Goal: Task Accomplishment & Management: Use online tool/utility

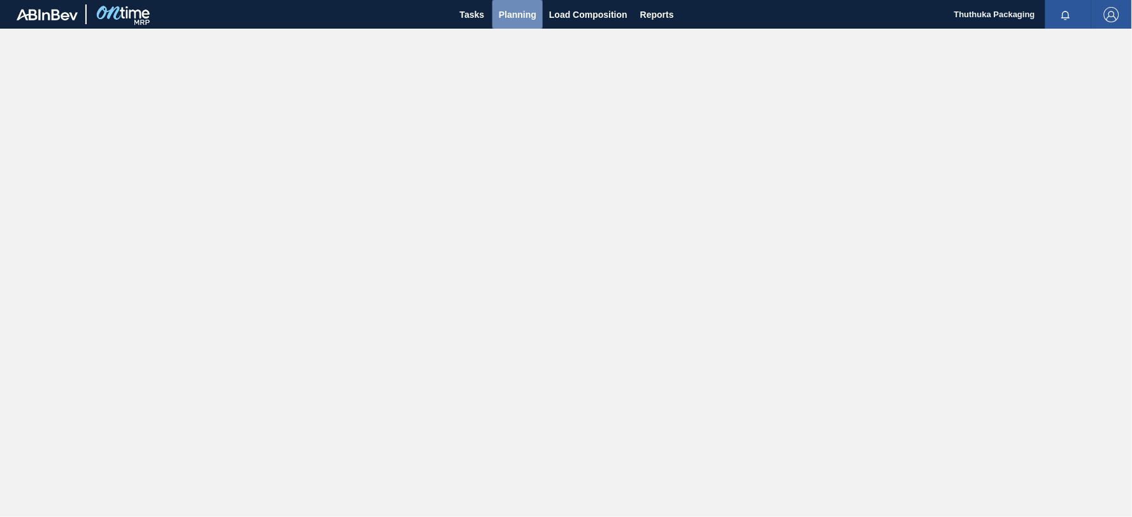
click at [511, 14] on span "Planning" at bounding box center [518, 14] width 38 height 15
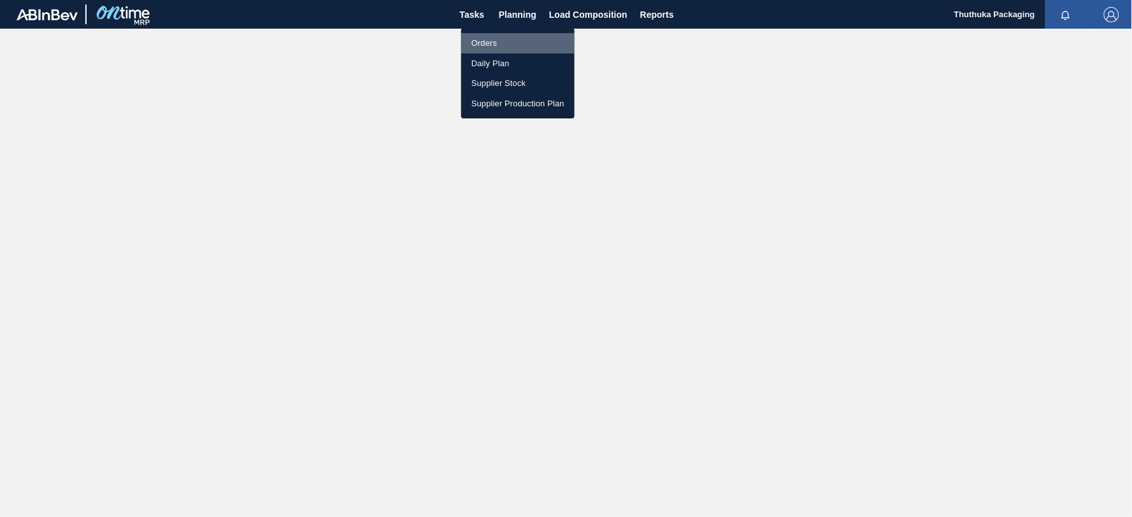
click at [492, 45] on li "Orders" at bounding box center [517, 43] width 113 height 20
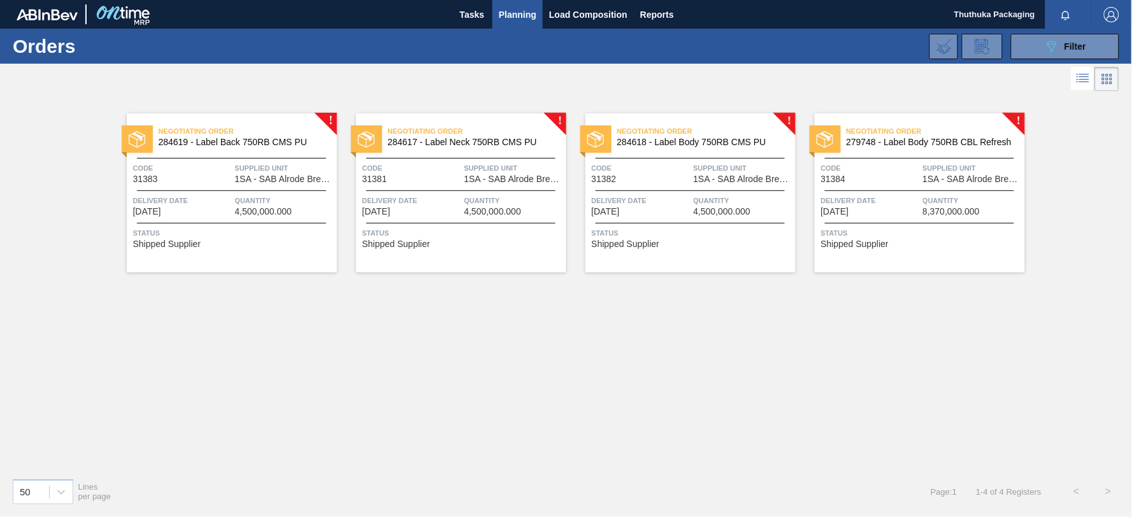
click at [259, 138] on span "284619 - Label Back 750RB CMS PU" at bounding box center [243, 143] width 168 height 10
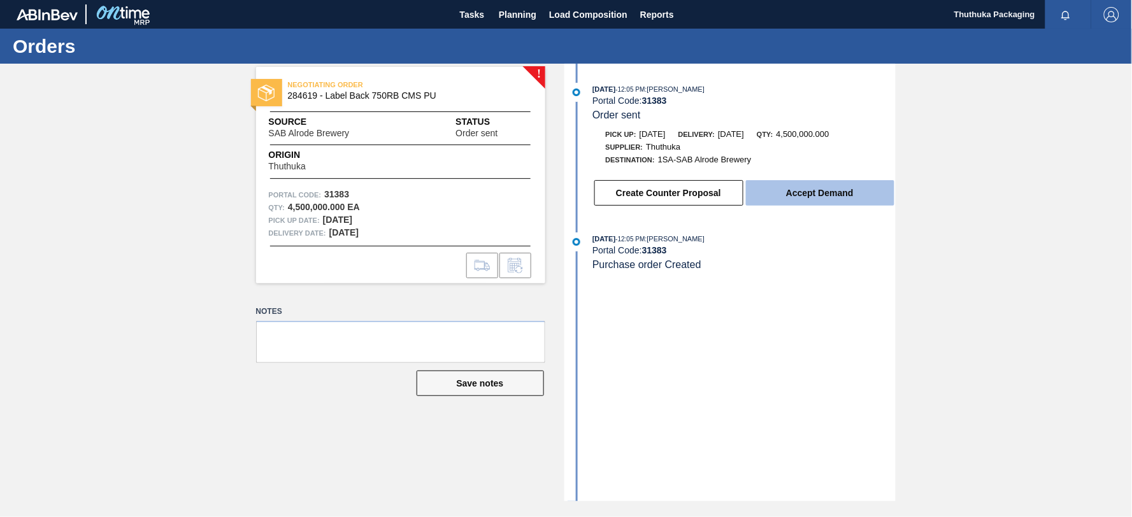
click at [828, 197] on button "Accept Demand" at bounding box center [820, 192] width 148 height 25
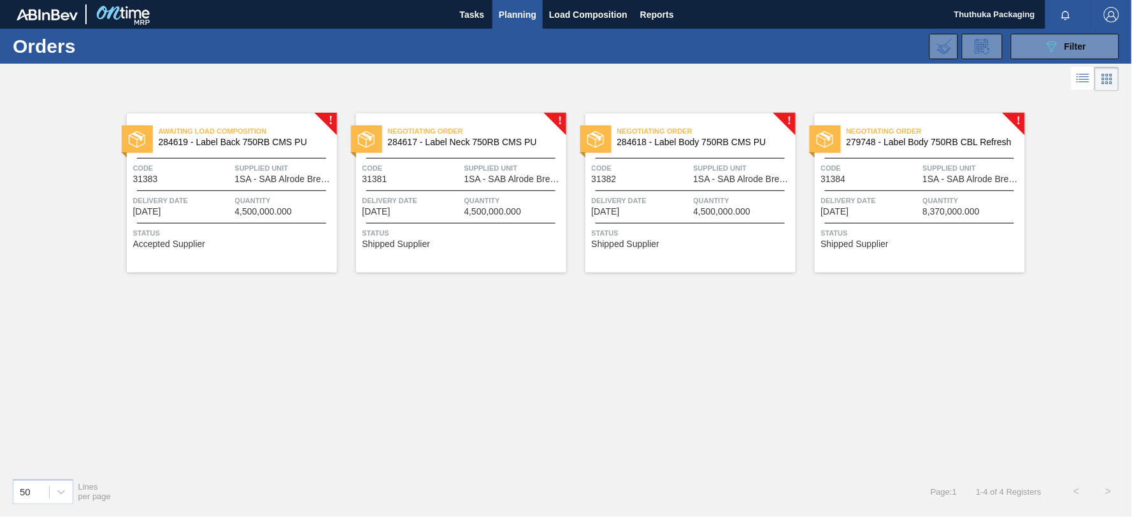
click at [412, 139] on span "284617 - Label Neck 750RB CMS PU" at bounding box center [472, 143] width 168 height 10
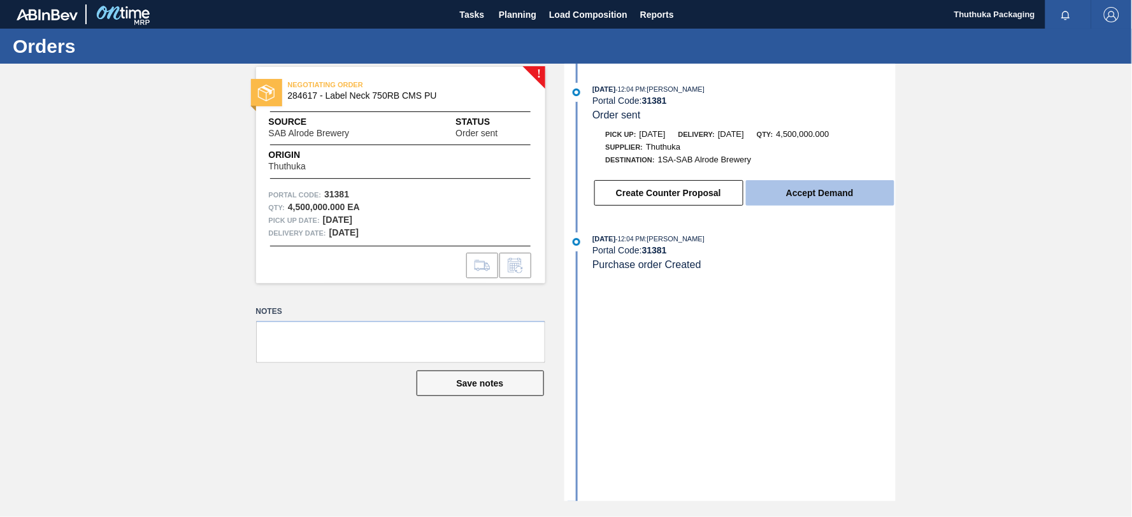
click at [832, 196] on button "Accept Demand" at bounding box center [820, 192] width 148 height 25
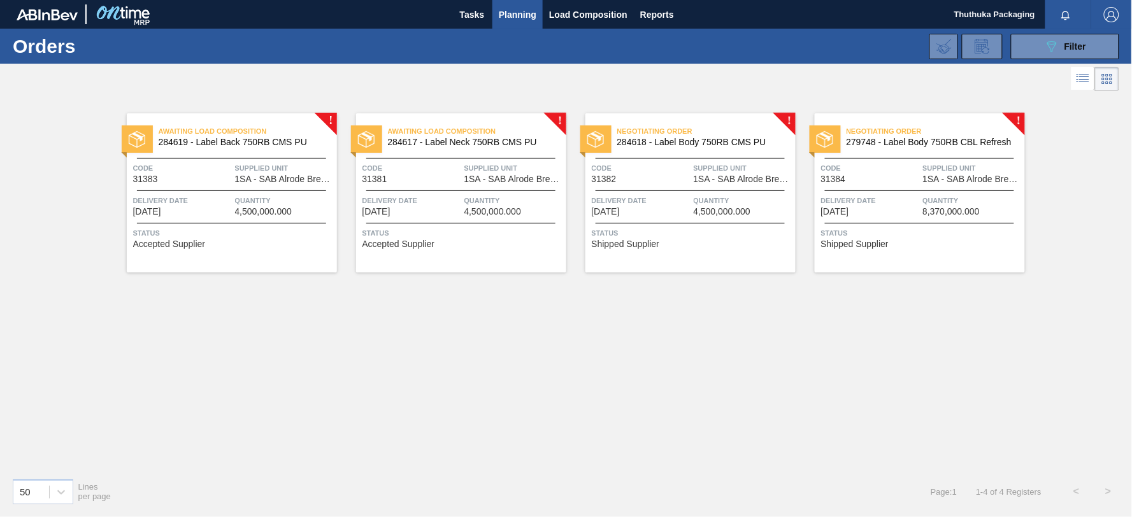
click at [665, 149] on div "Negotiating Order 284618 - Label Body 750RB CMS PU" at bounding box center [690, 137] width 210 height 29
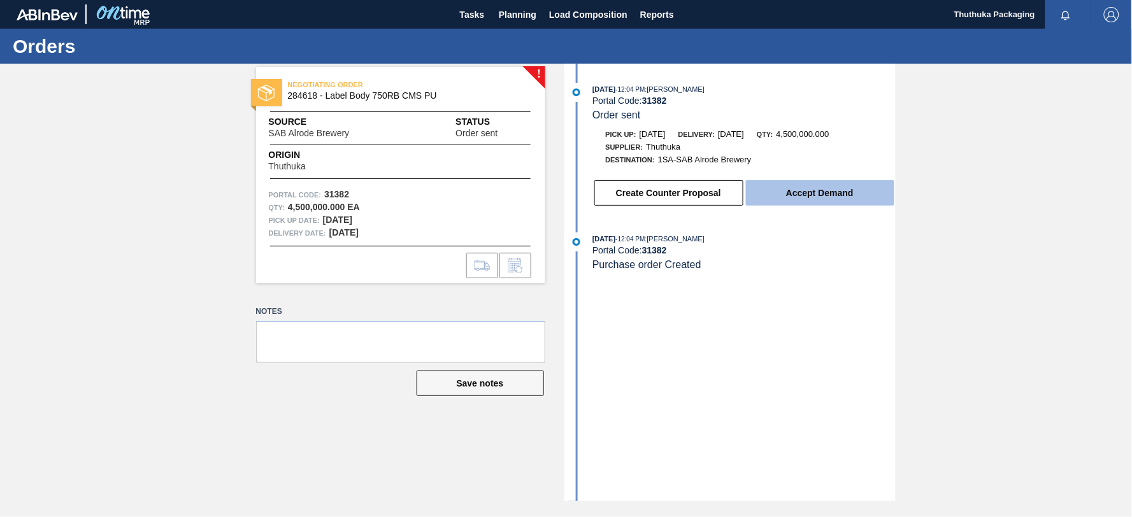
click at [774, 199] on button "Accept Demand" at bounding box center [820, 192] width 148 height 25
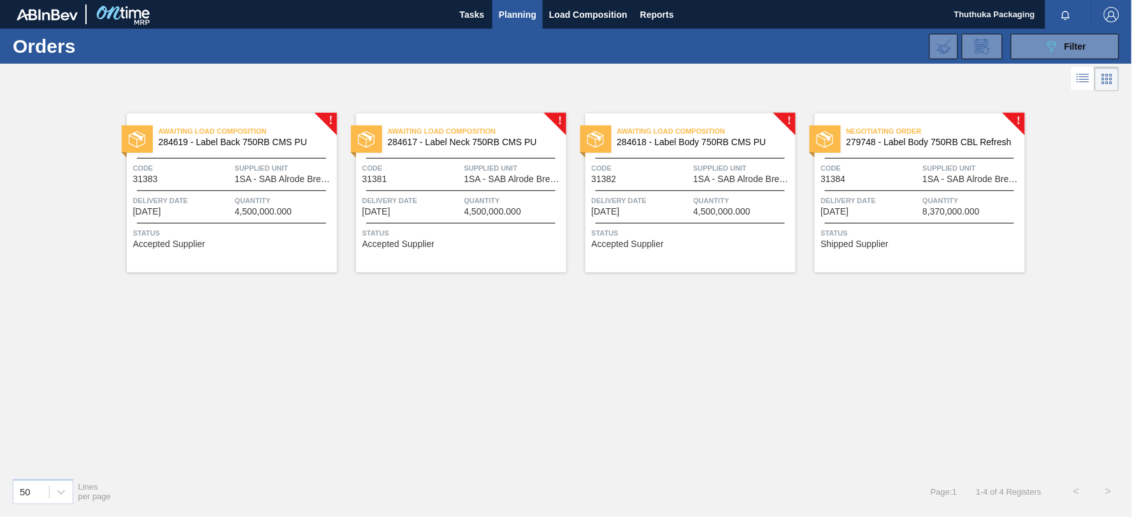
click at [901, 143] on span "279748 - Label Body 750RB CBL Refresh" at bounding box center [930, 143] width 168 height 10
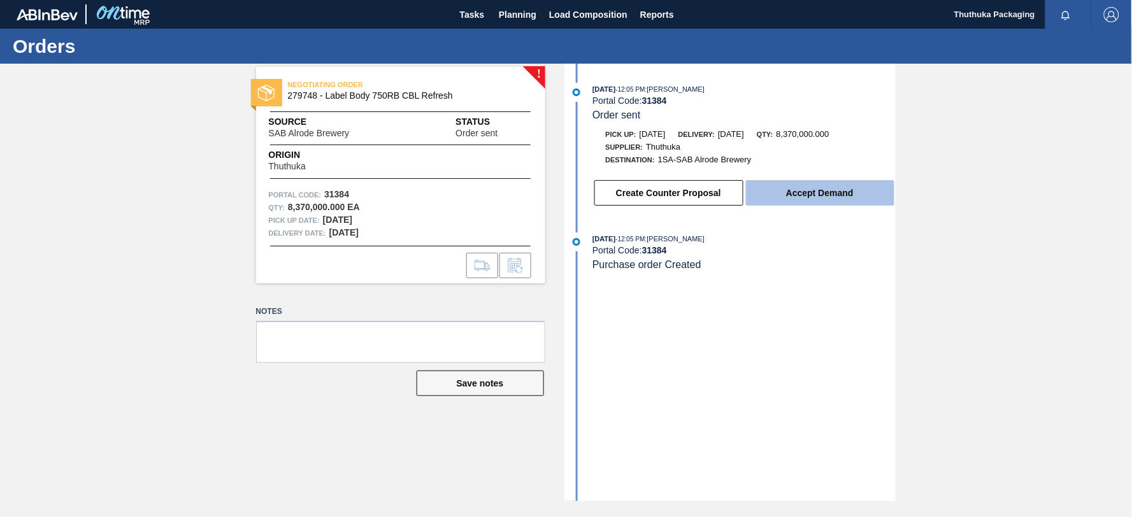
click at [806, 191] on button "Accept Demand" at bounding box center [820, 192] width 148 height 25
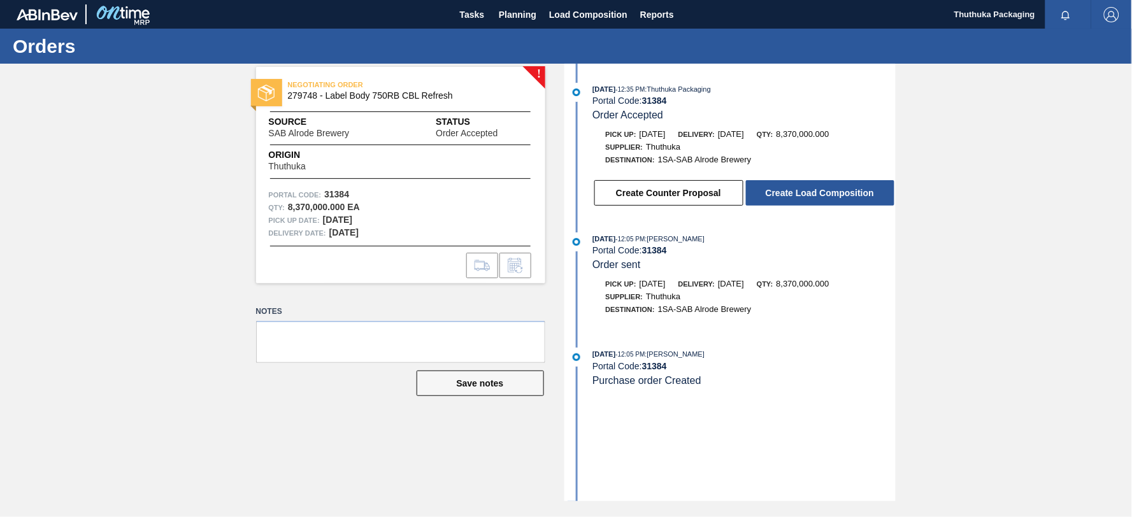
click at [806, 191] on button "Create Load Composition" at bounding box center [820, 192] width 148 height 25
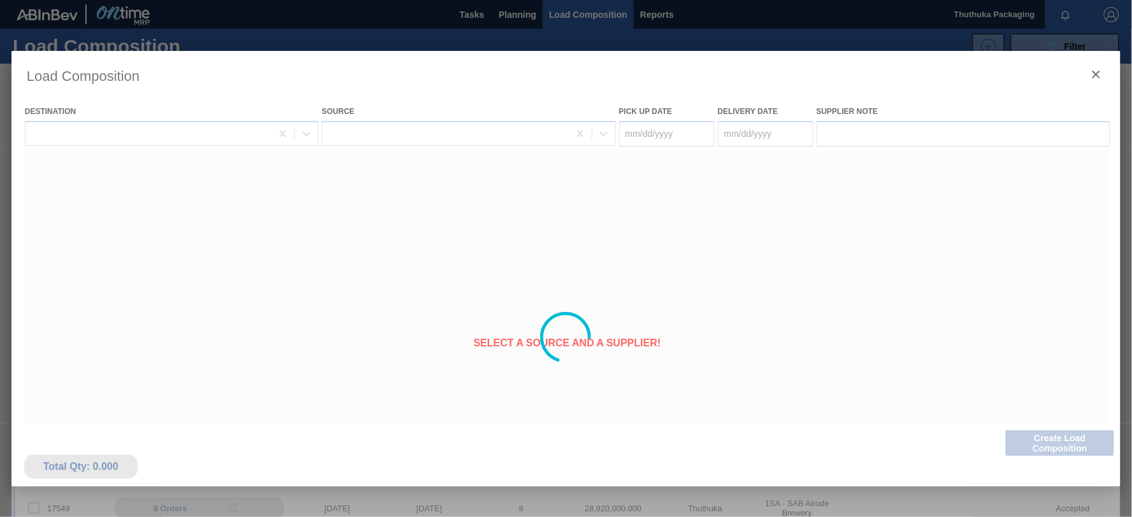
type Date "[DATE]"
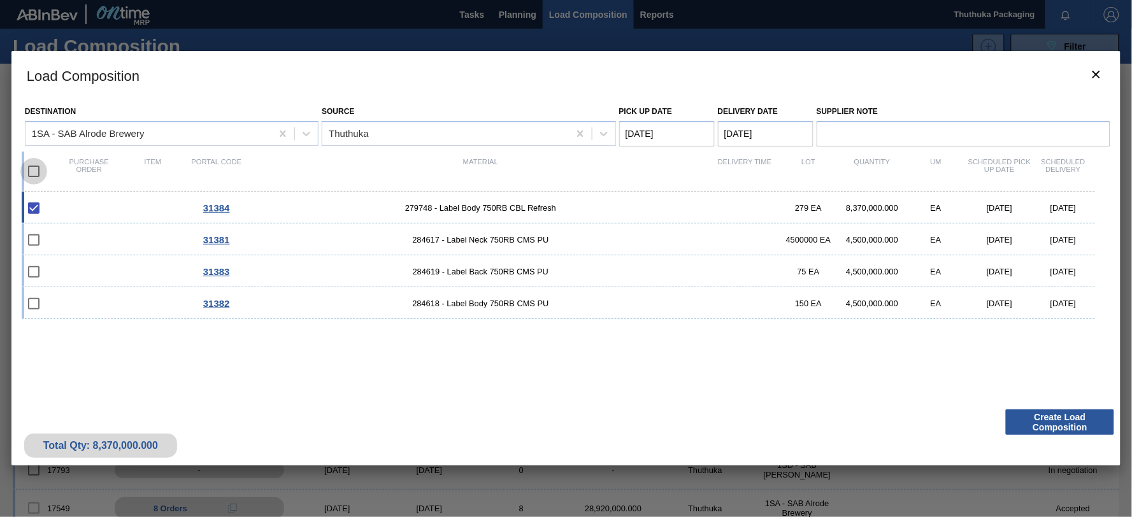
click at [34, 173] on input "checkbox" at bounding box center [33, 171] width 27 height 27
checkbox input "true"
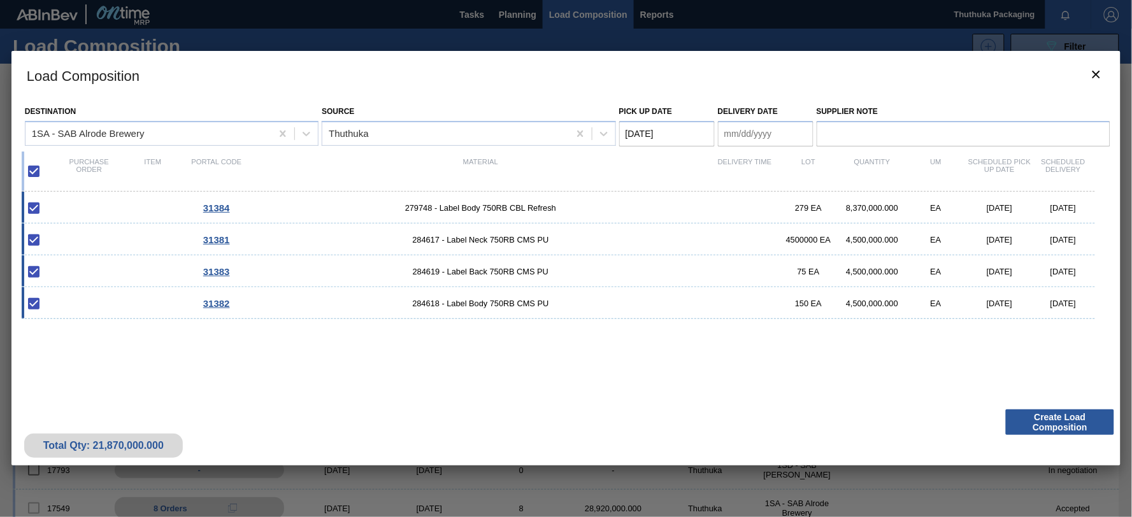
click at [673, 131] on Date "[DATE]" at bounding box center [667, 133] width 96 height 25
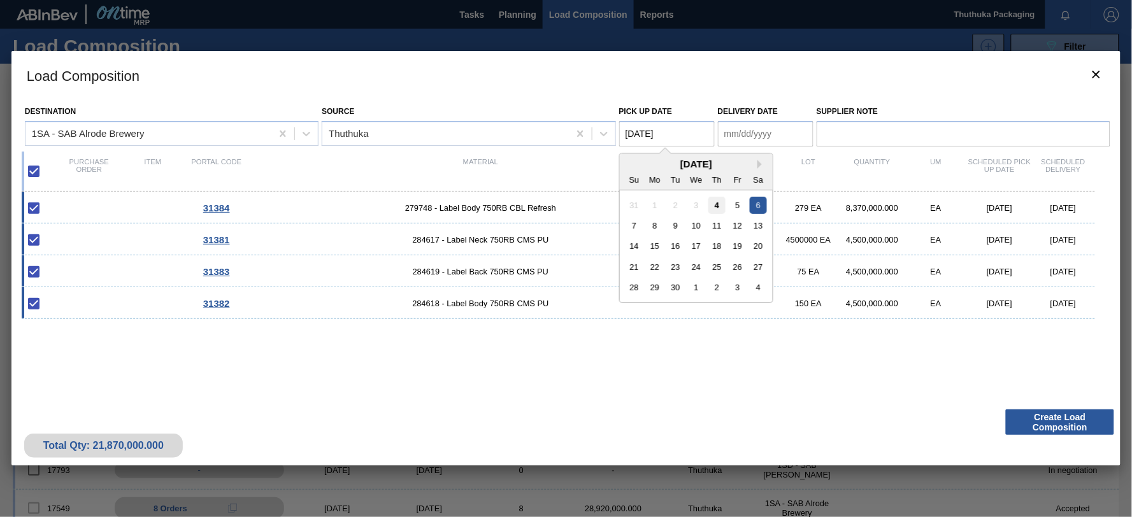
click at [718, 207] on div "4" at bounding box center [716, 204] width 17 height 17
type Date "[DATE]"
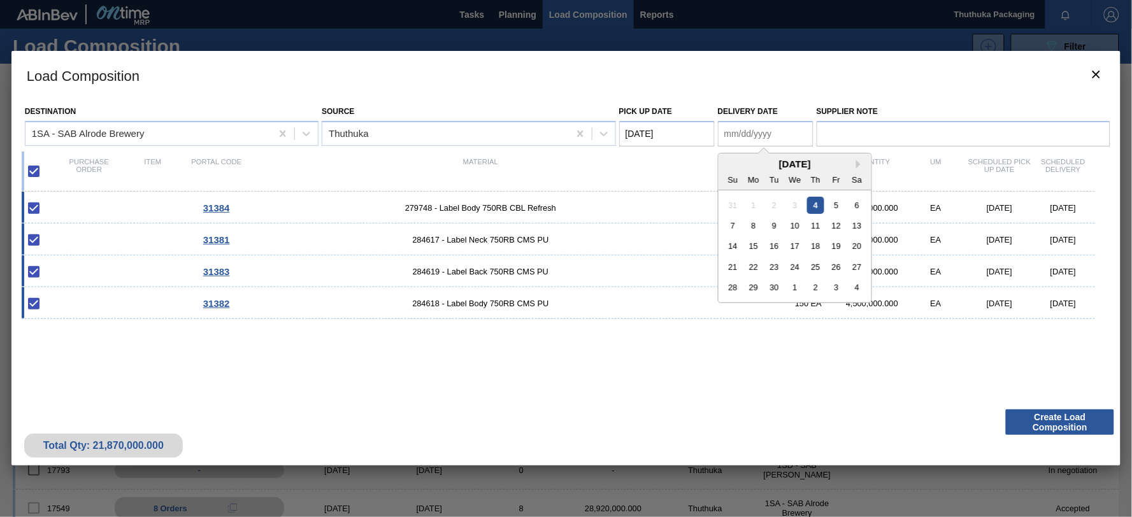
click at [759, 132] on Date "Delivery Date" at bounding box center [766, 133] width 96 height 25
click at [836, 205] on div "5" at bounding box center [835, 204] width 17 height 17
type Date "[DATE]"
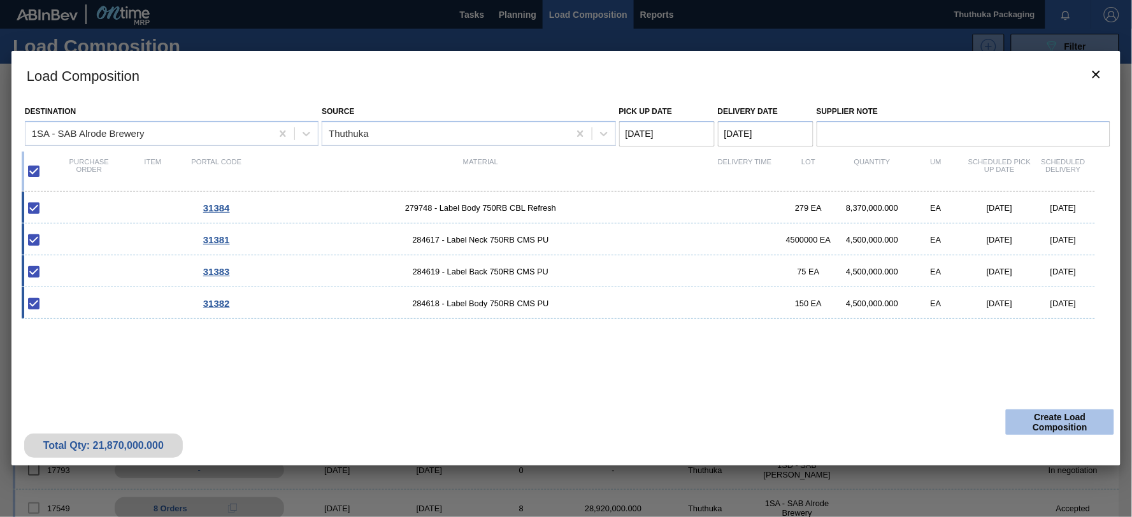
click at [1032, 425] on button "Create Load Composition" at bounding box center [1060, 422] width 108 height 25
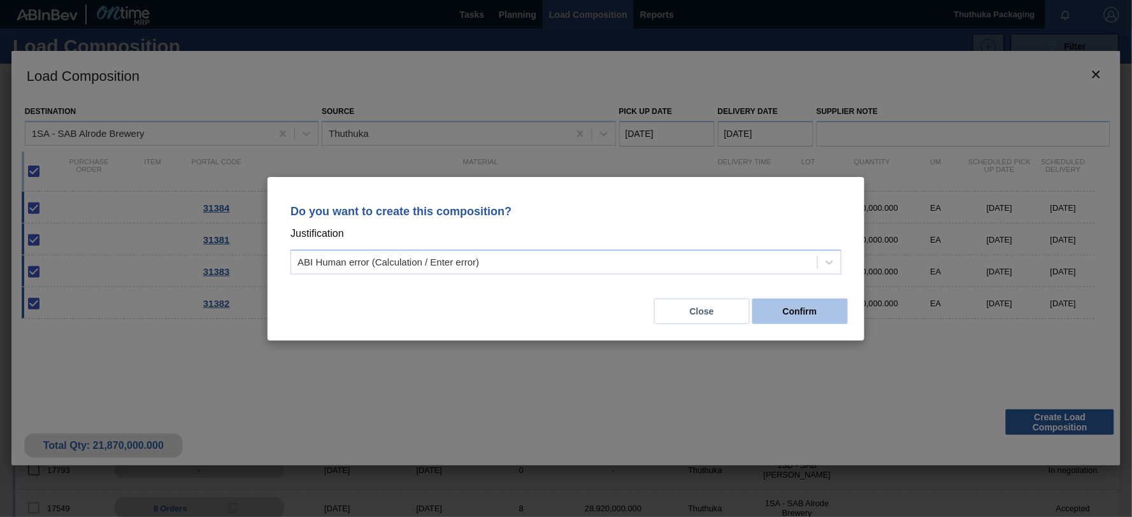
click at [823, 304] on button "Confirm" at bounding box center [800, 311] width 96 height 25
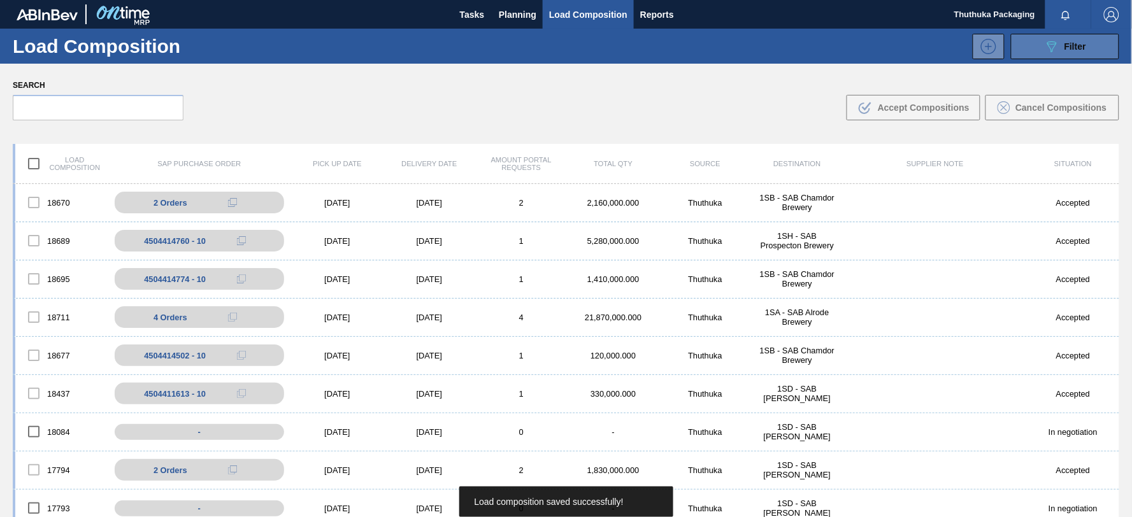
click at [1054, 45] on icon at bounding box center [1052, 46] width 10 height 11
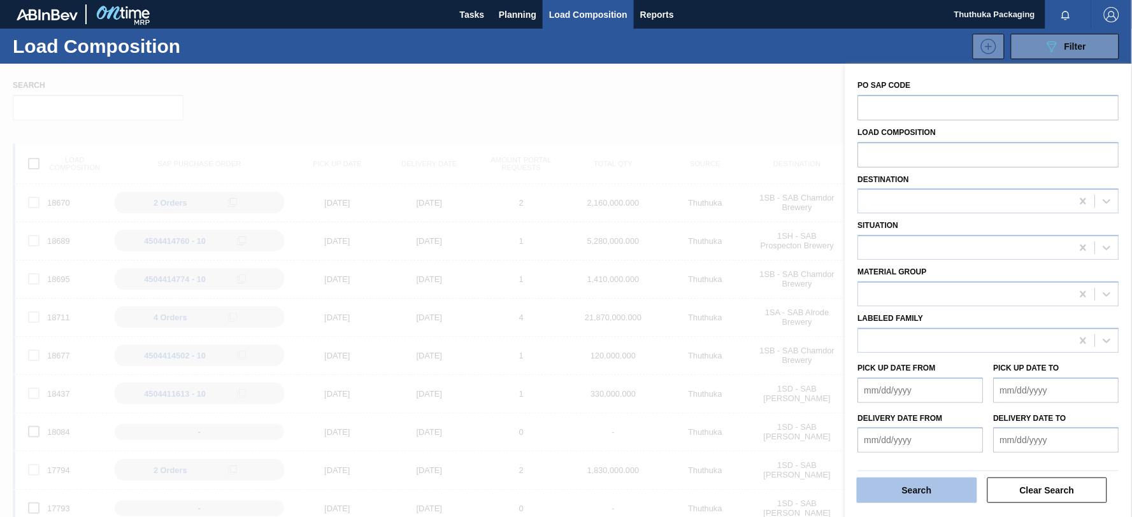
click at [960, 491] on button "Search" at bounding box center [917, 490] width 120 height 25
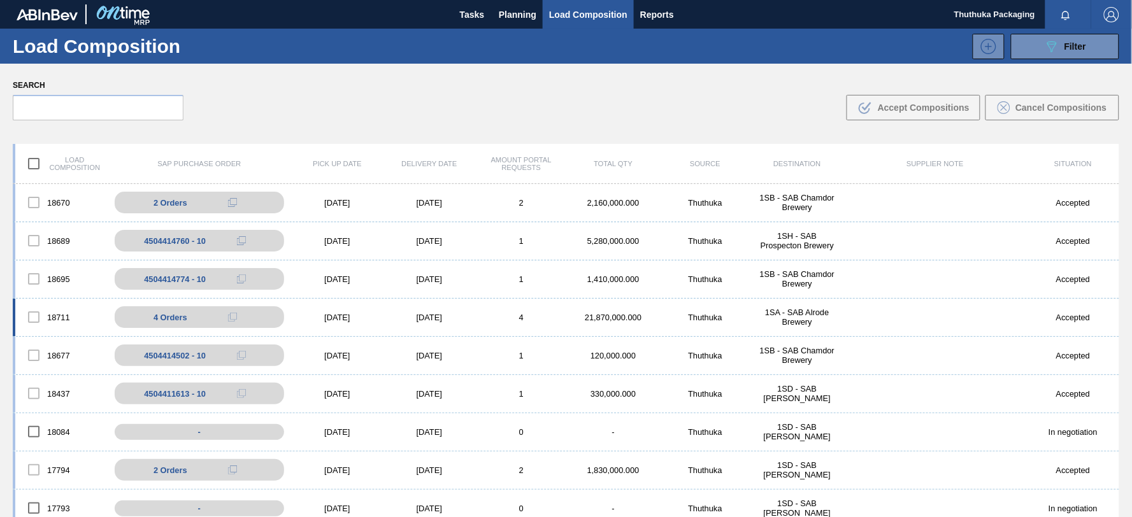
click at [601, 312] on div "18711 4 Orders 4504414798 - 10 4504414798 - 20 4504414798 - 30 4504414798 - 40 …" at bounding box center [566, 318] width 1106 height 38
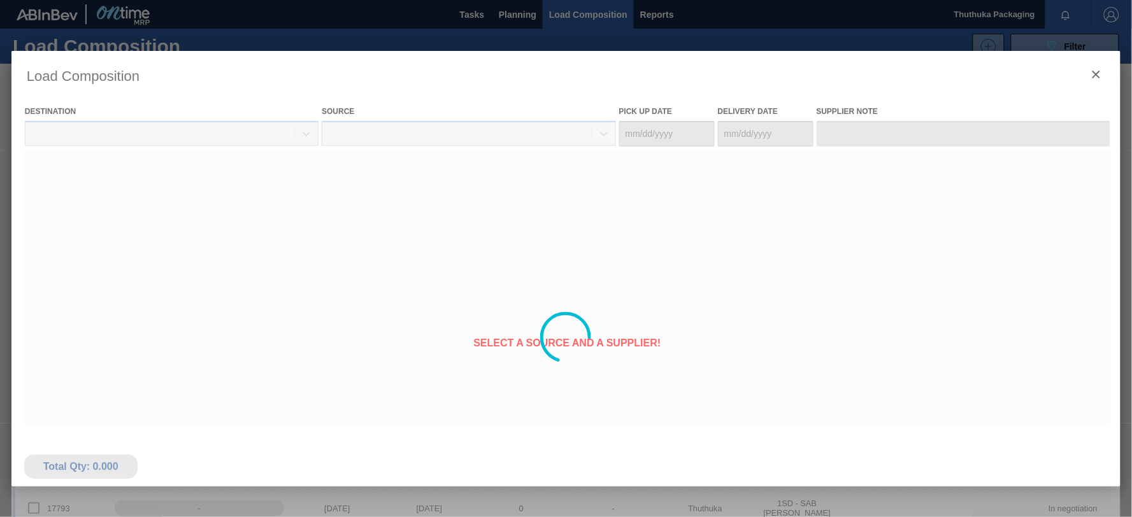
type Date "[DATE]"
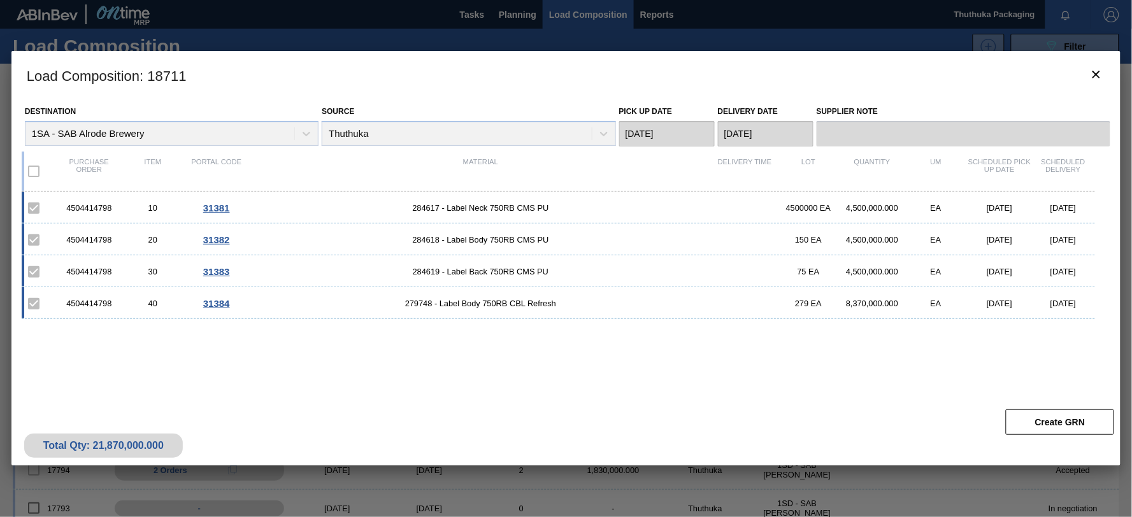
click at [101, 205] on div "4504414798" at bounding box center [89, 208] width 64 height 10
copy div "4504414798"
click at [427, 208] on span "284617 - Label Neck 750RB CMS PU" at bounding box center [480, 208] width 464 height 10
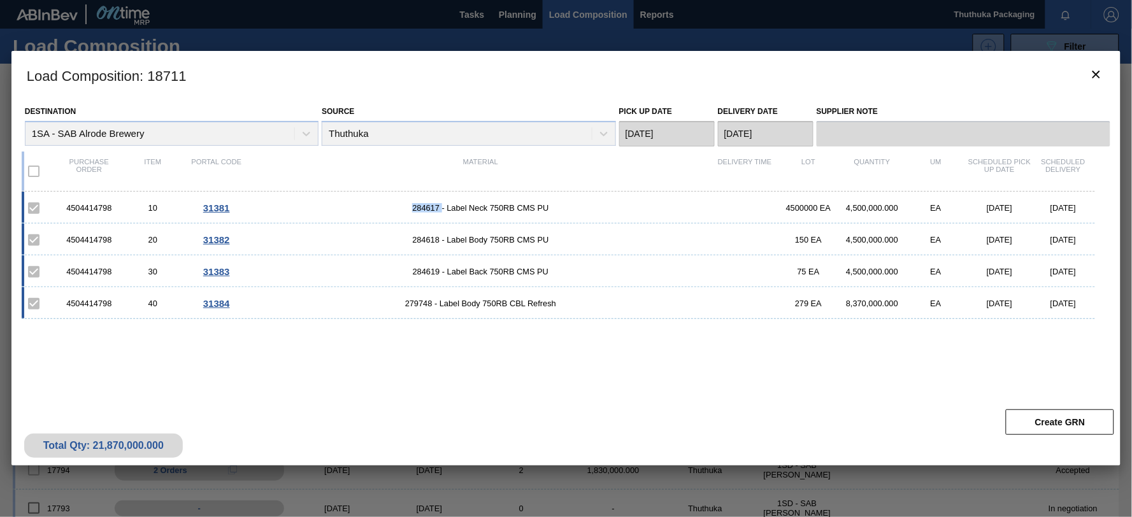
copy span "284617"
click at [427, 242] on span "284618 - Label Body 750RB CMS PU" at bounding box center [480, 240] width 464 height 10
copy span "284618"
click at [428, 271] on span "284619 - Label Back 750RB CMS PU" at bounding box center [480, 272] width 464 height 10
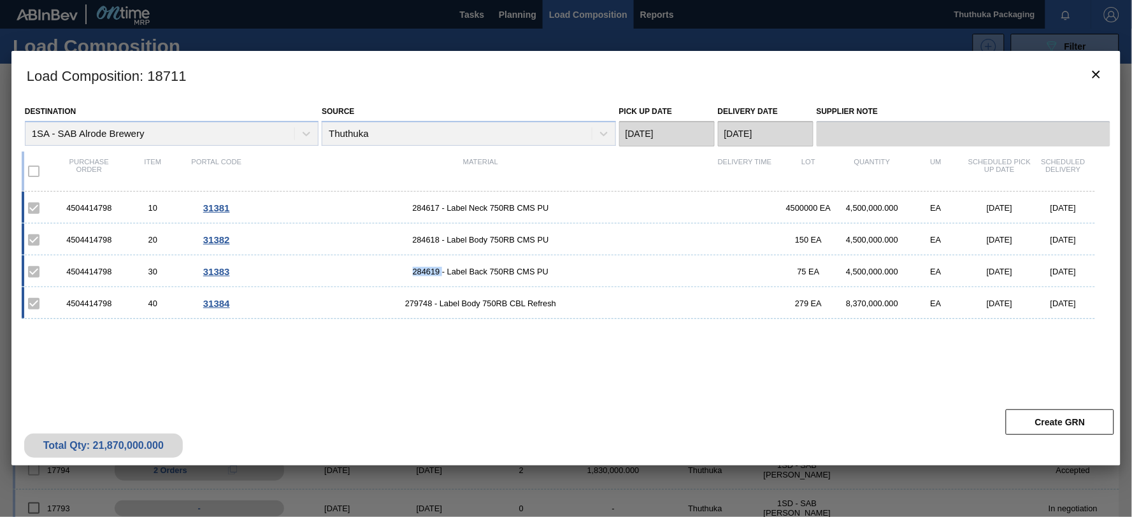
click at [428, 271] on span "284619 - Label Back 750RB CMS PU" at bounding box center [480, 272] width 464 height 10
copy span "284619"
click at [425, 303] on span "279748 - Label Body 750RB CBL Refresh" at bounding box center [480, 304] width 464 height 10
click at [424, 303] on span "279748 - Label Body 750RB CBL Refresh" at bounding box center [480, 304] width 464 height 10
copy span "279748"
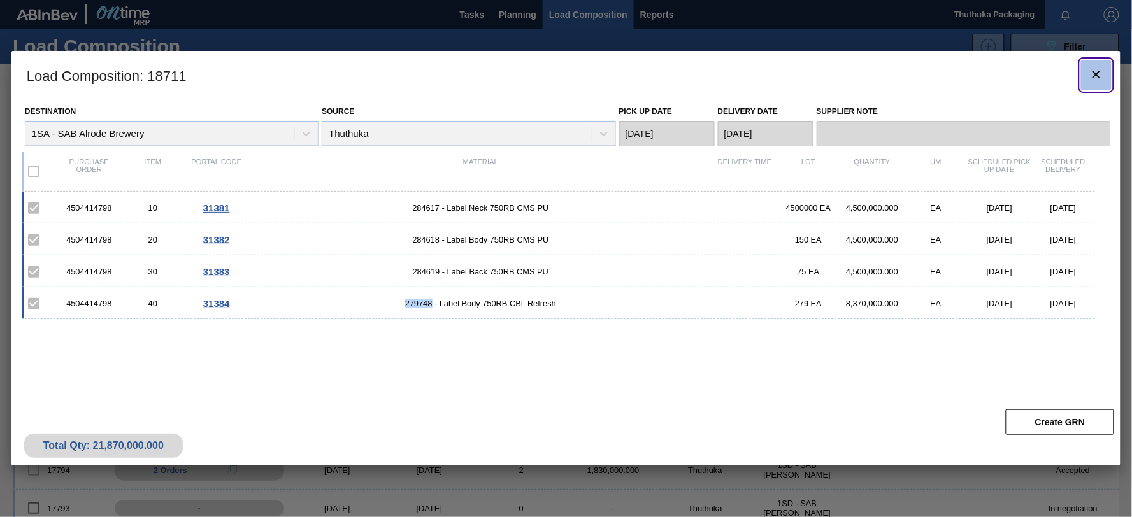
click at [1092, 72] on icon "botão de ícone" at bounding box center [1095, 74] width 15 height 15
